Goal: Information Seeking & Learning: Learn about a topic

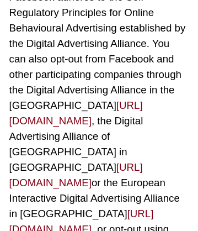
scroll to position [11160, 8]
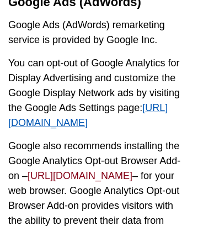
click at [77, 128] on span "http://www.google.com/settings/ads" at bounding box center [88, 115] width 160 height 26
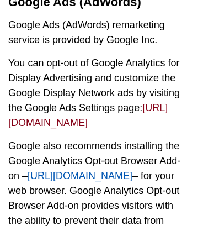
click at [89, 181] on span "https://tools.google.com/dlpage/gaoptout" at bounding box center [80, 175] width 105 height 11
